Goal: Information Seeking & Learning: Learn about a topic

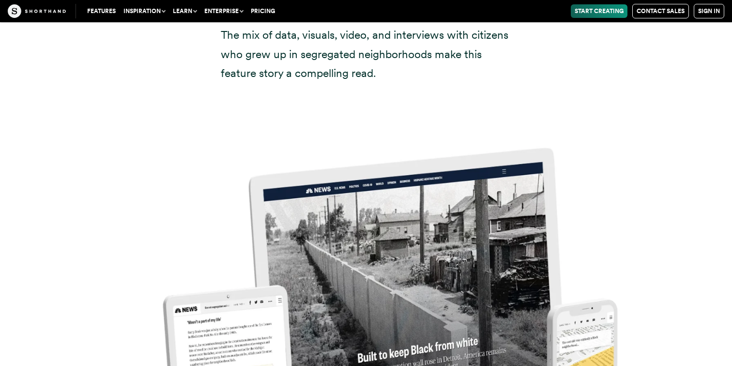
scroll to position [4911, 0]
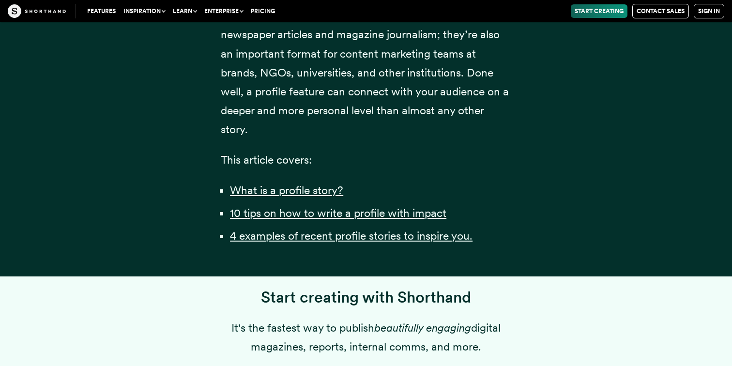
scroll to position [698, 0]
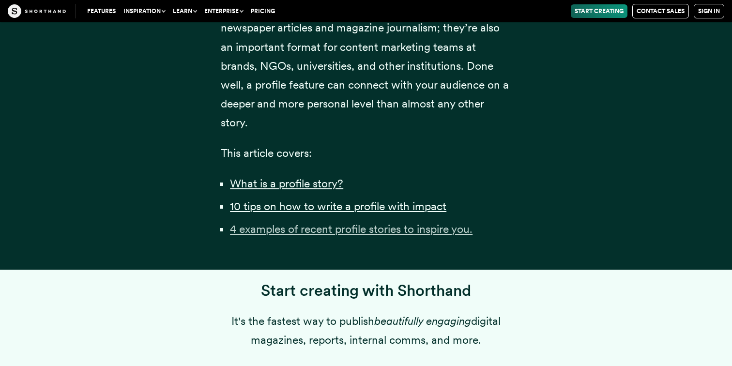
click at [248, 236] on u "4 examples of recent profile stories to inspire you." at bounding box center [351, 229] width 243 height 14
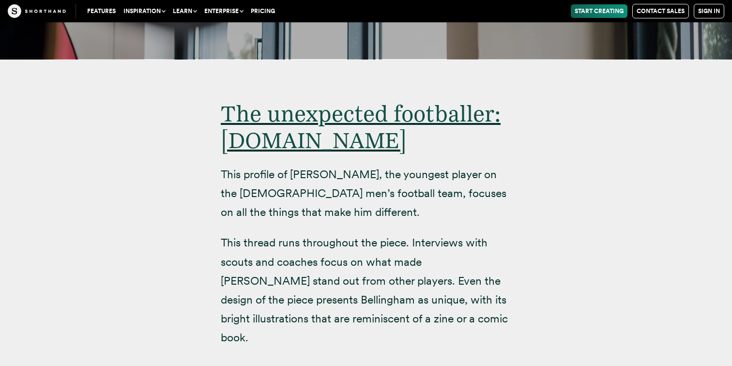
scroll to position [6107, 0]
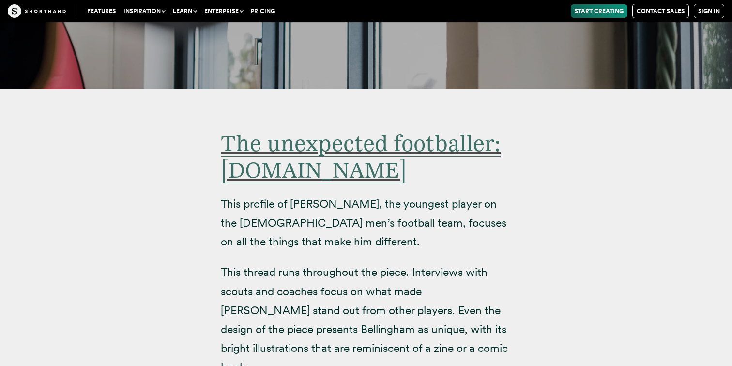
click at [256, 155] on span "The unexpected footballer: [DOMAIN_NAME]" at bounding box center [361, 157] width 280 height 54
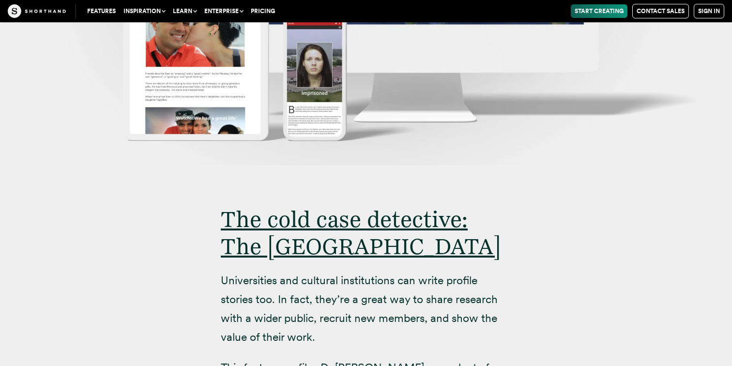
scroll to position [8217, 0]
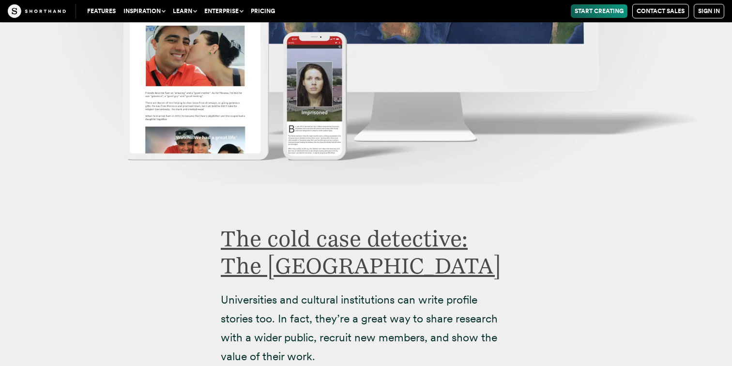
click at [295, 225] on link "The cold case detective: The [GEOGRAPHIC_DATA]" at bounding box center [361, 251] width 280 height 53
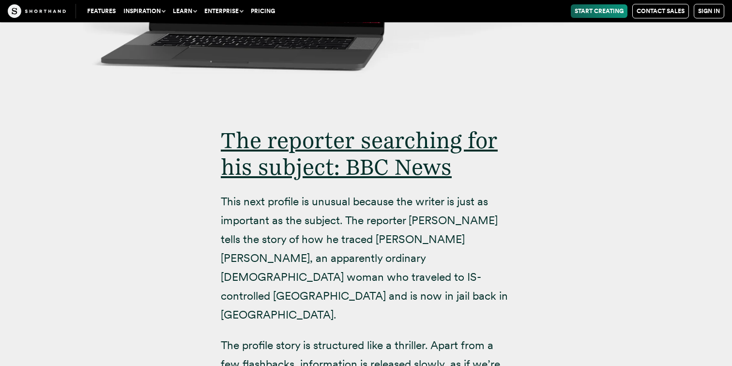
scroll to position [7174, 0]
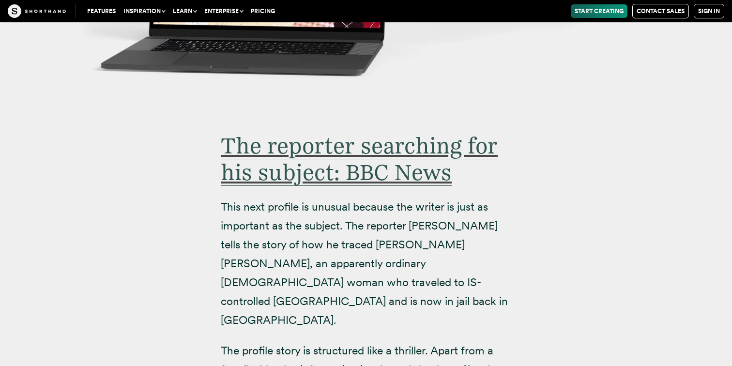
click at [299, 132] on span "The reporter searching for his subject: BBC News" at bounding box center [359, 159] width 277 height 54
